Goal: Check status

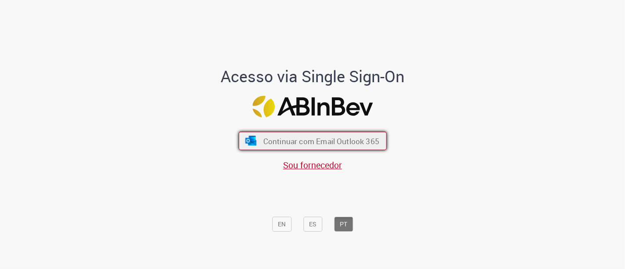
click at [315, 137] on span "Continuar com Email Outlook 365" at bounding box center [321, 141] width 116 height 10
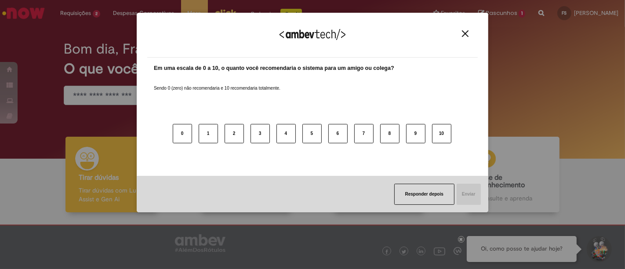
click at [471, 32] on button "Close" at bounding box center [465, 33] width 12 height 7
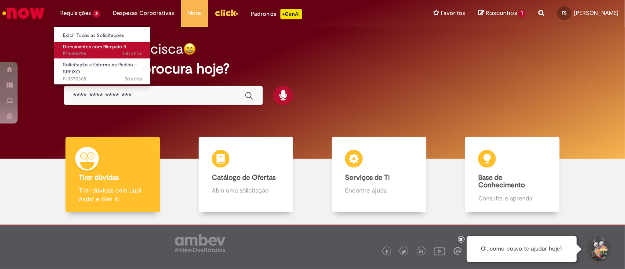
click at [110, 53] on span "15h atrás 15 horas atrás R13582296" at bounding box center [102, 53] width 79 height 7
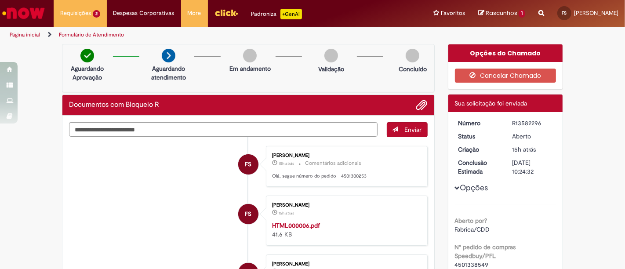
drag, startPoint x: 524, startPoint y: 126, endPoint x: 524, endPoint y: 121, distance: 4.8
click at [524, 121] on div "R13582296" at bounding box center [532, 123] width 41 height 9
copy div "R13582296"
